Goal: Information Seeking & Learning: Check status

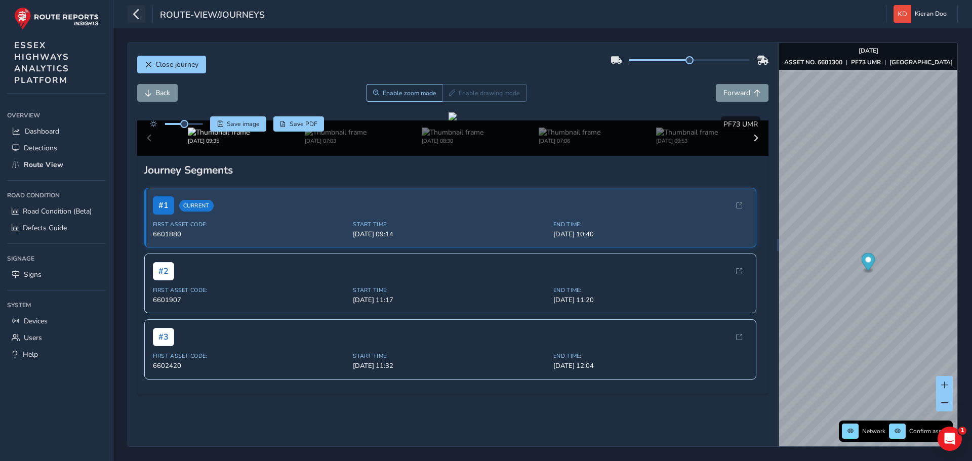
scroll to position [108, 0]
click at [140, 15] on icon "button" at bounding box center [136, 14] width 11 height 18
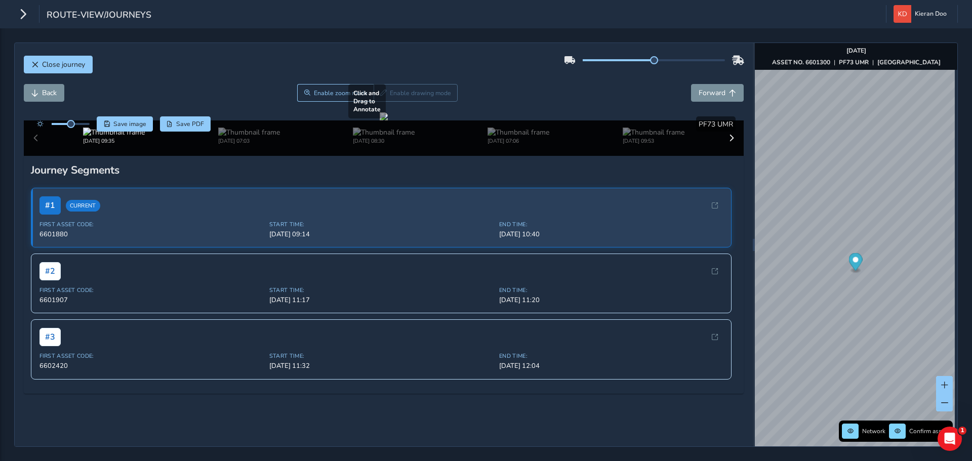
scroll to position [0, 0]
click at [74, 72] on button "Close journey" at bounding box center [58, 65] width 69 height 18
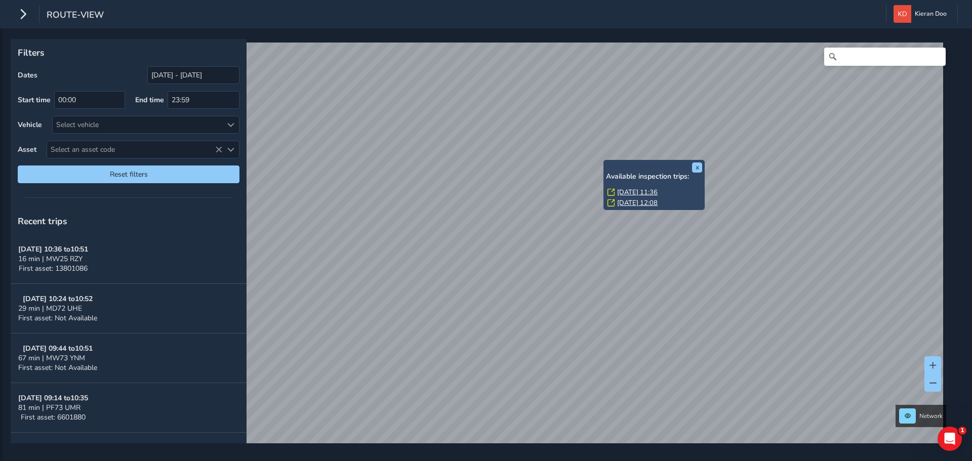
click at [635, 193] on link "[DATE] 11:36" at bounding box center [637, 192] width 40 height 9
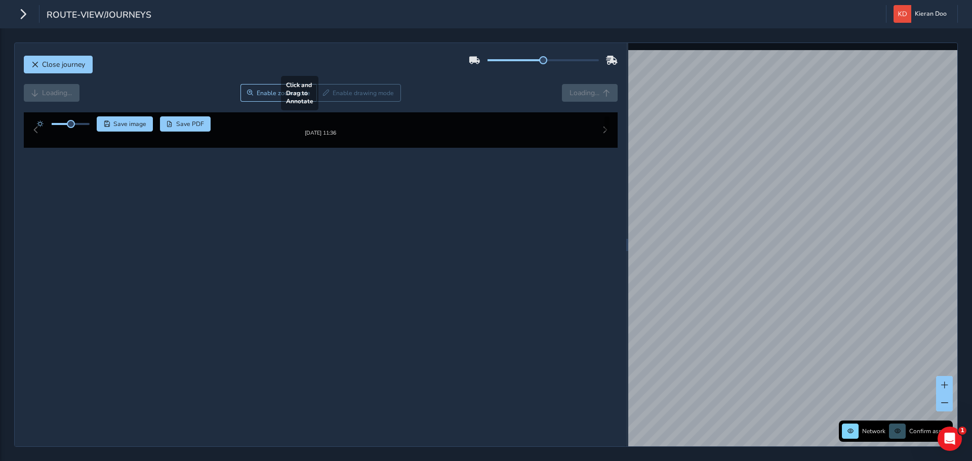
scroll to position [51, 0]
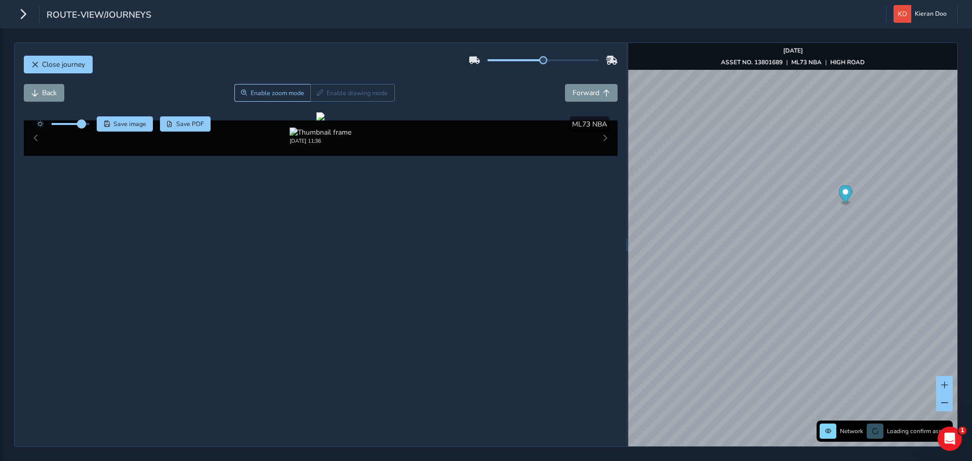
drag, startPoint x: 70, startPoint y: 74, endPoint x: 82, endPoint y: 74, distance: 11.6
click at [82, 120] on span at bounding box center [81, 124] width 8 height 8
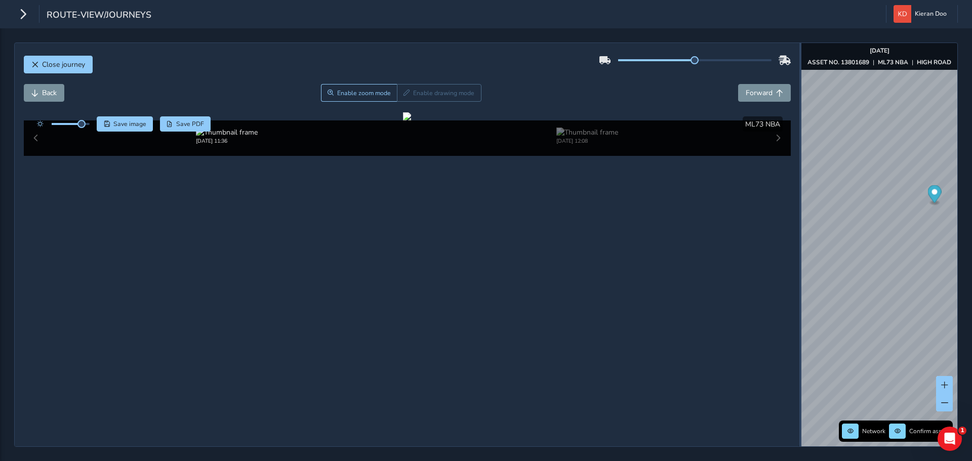
drag, startPoint x: 627, startPoint y: 141, endPoint x: 803, endPoint y: 153, distance: 176.0
click at [801, 153] on div at bounding box center [800, 244] width 2 height 403
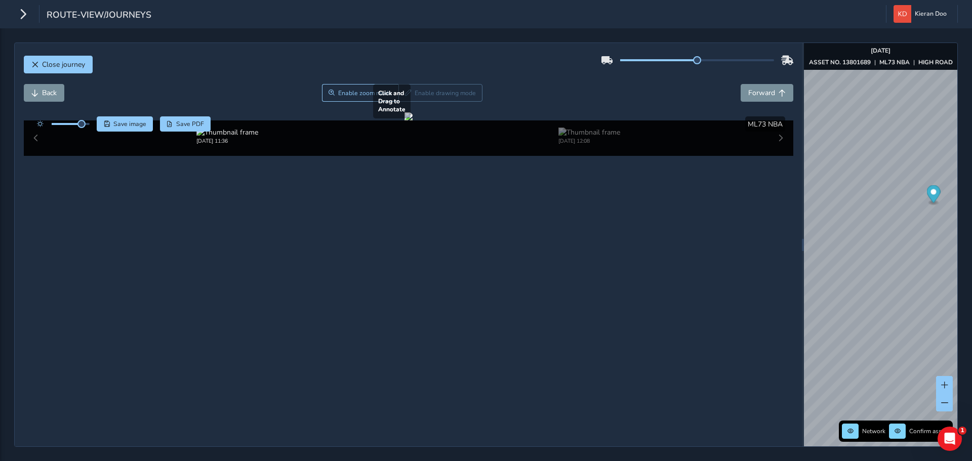
click at [413, 120] on div at bounding box center [408, 116] width 8 height 8
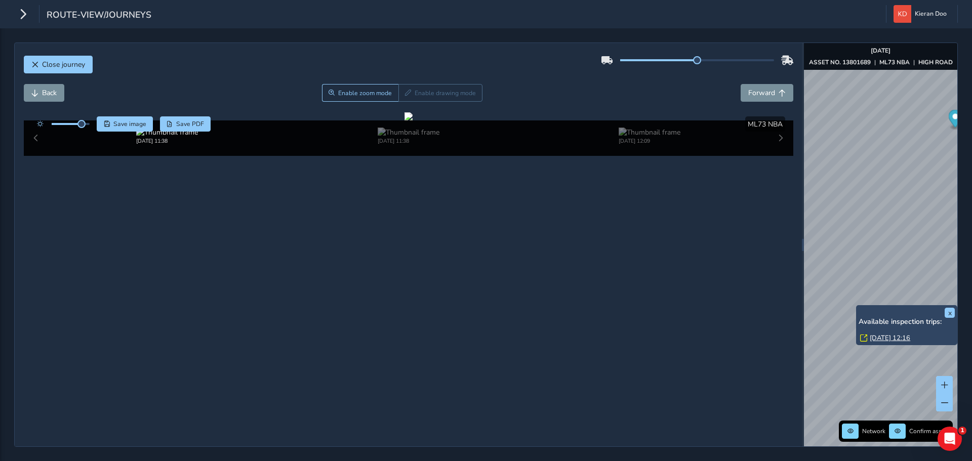
click at [891, 335] on link "[DATE] 12:16" at bounding box center [890, 338] width 40 height 9
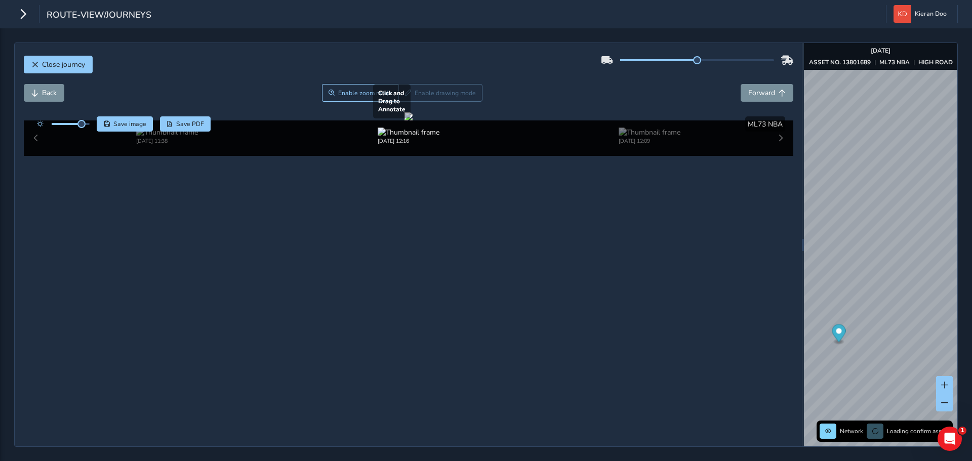
click at [413, 120] on div at bounding box center [408, 116] width 8 height 8
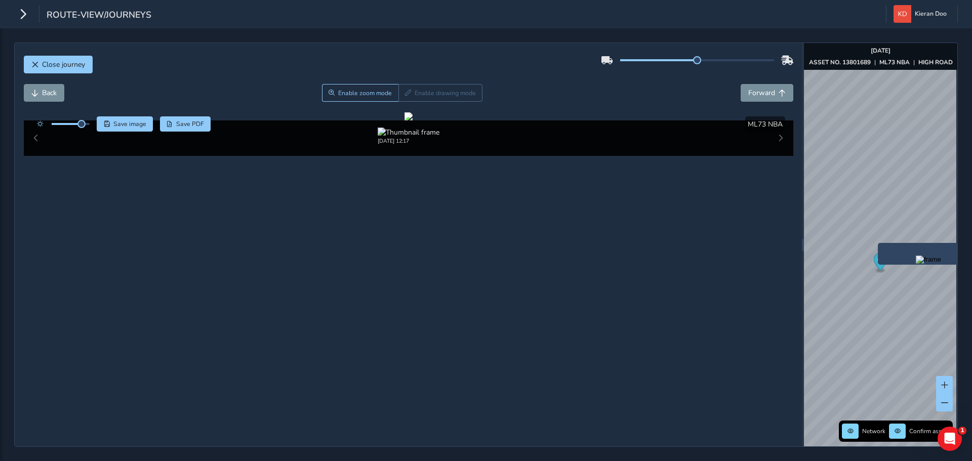
click at [916, 264] on img "Preview frame" at bounding box center [928, 260] width 25 height 8
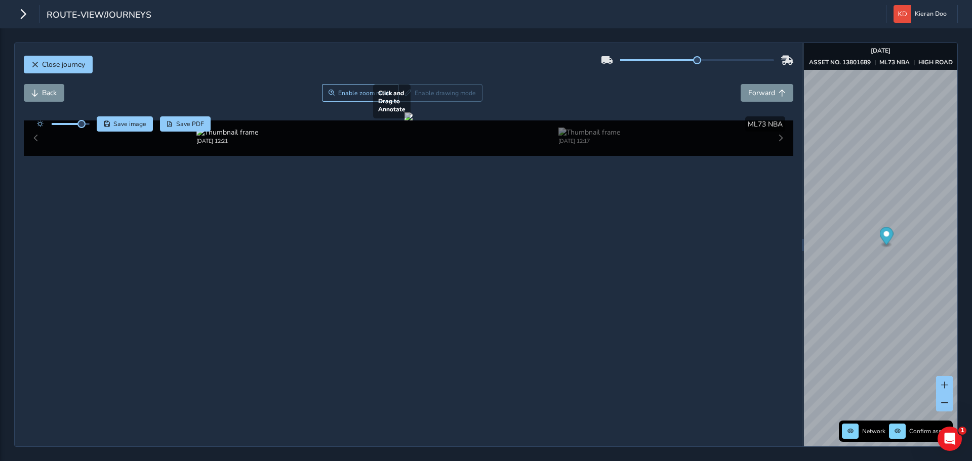
click at [413, 120] on div at bounding box center [408, 116] width 8 height 8
